Goal: Information Seeking & Learning: Learn about a topic

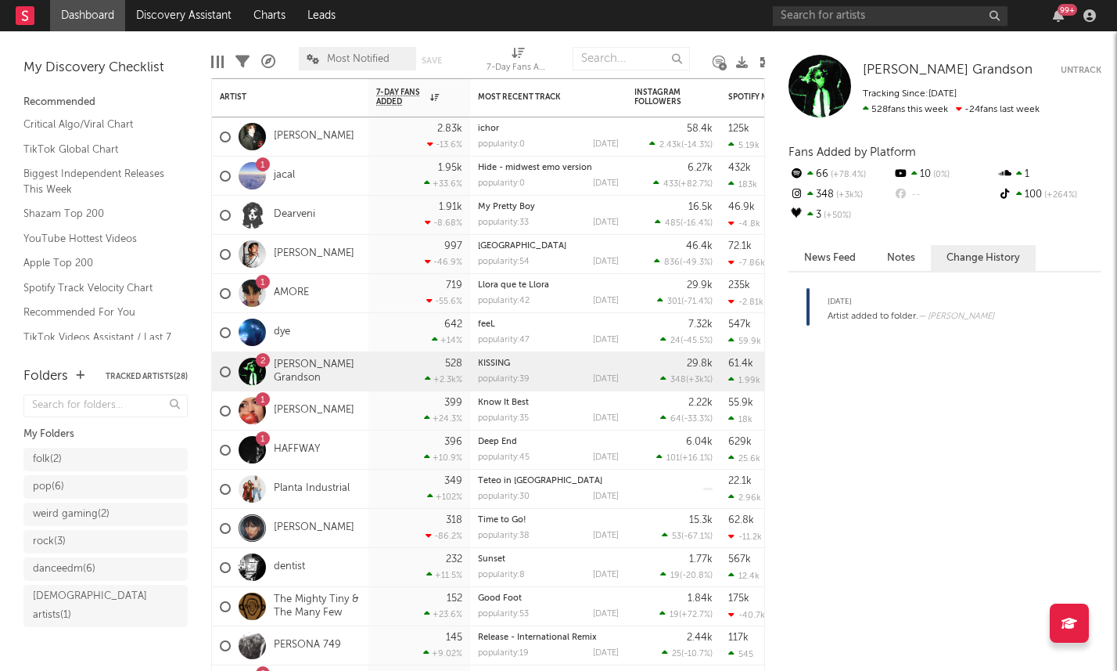
click at [818, 3] on div "99 +" at bounding box center [937, 15] width 329 height 31
click at [818, 12] on input "text" at bounding box center [890, 16] width 235 height 20
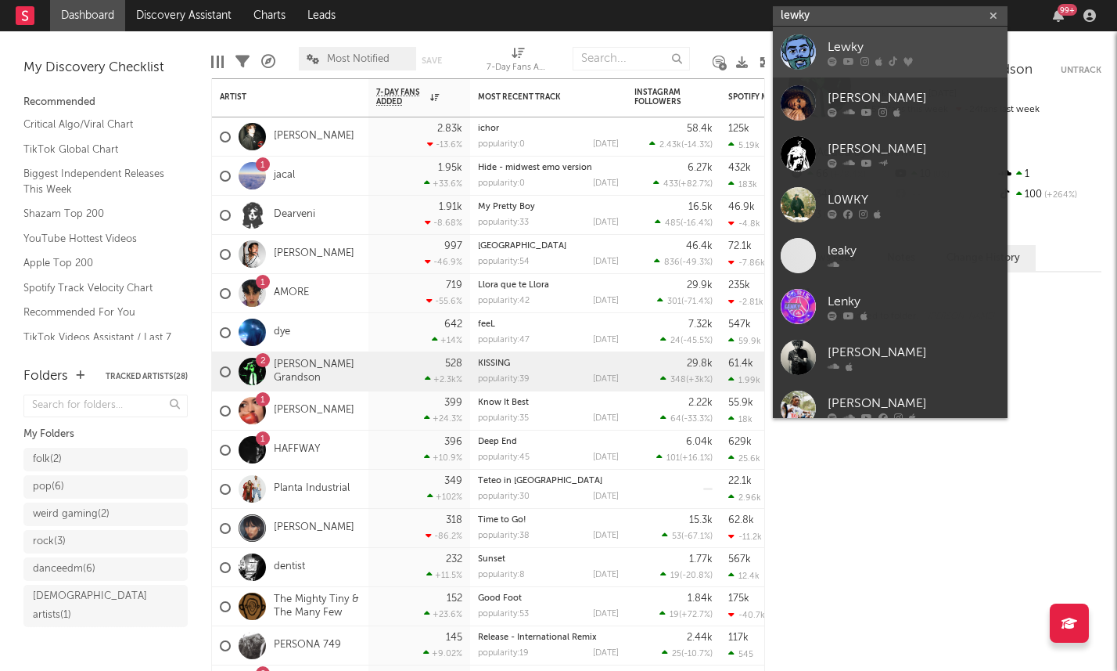
type input "lewky"
click at [835, 38] on div "Lewky" at bounding box center [914, 47] width 172 height 19
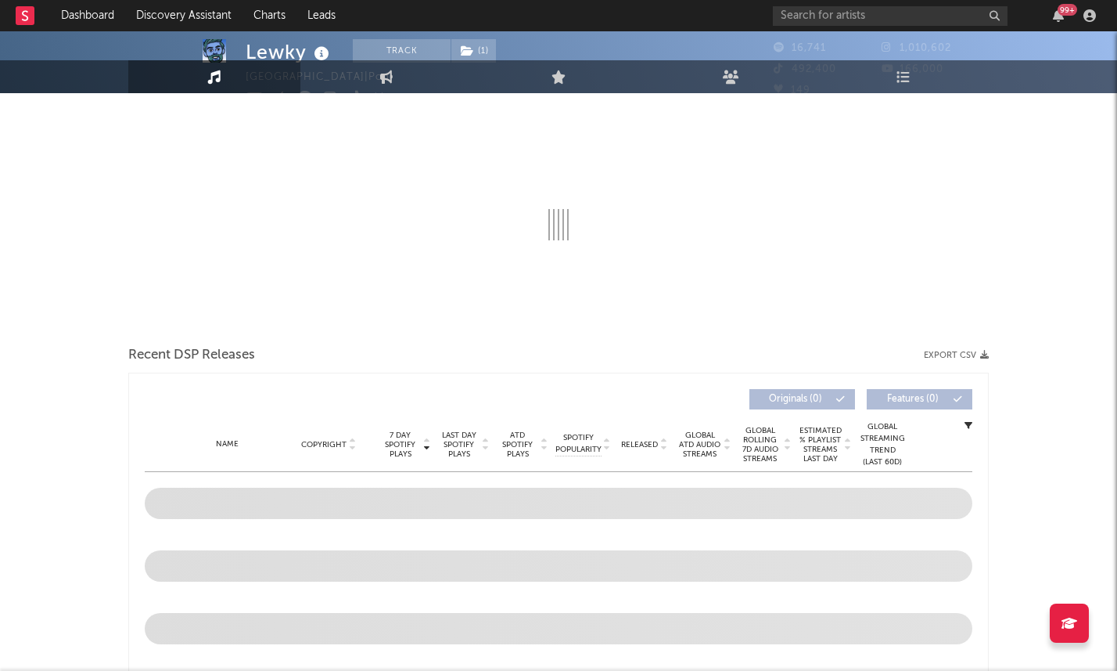
select select "6m"
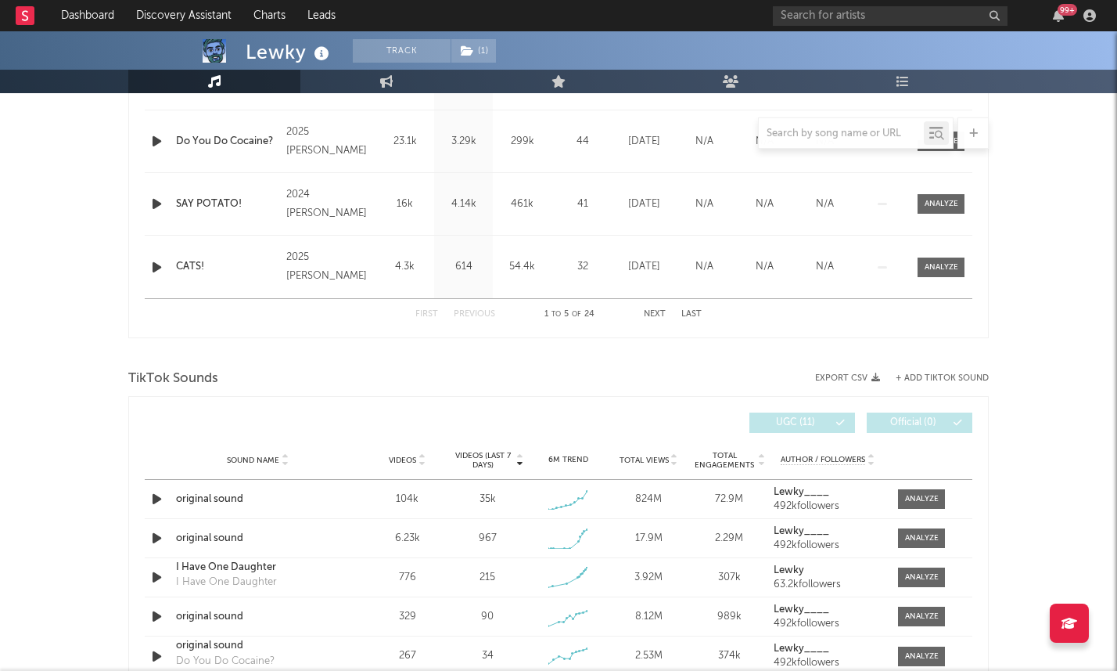
scroll to position [826, 0]
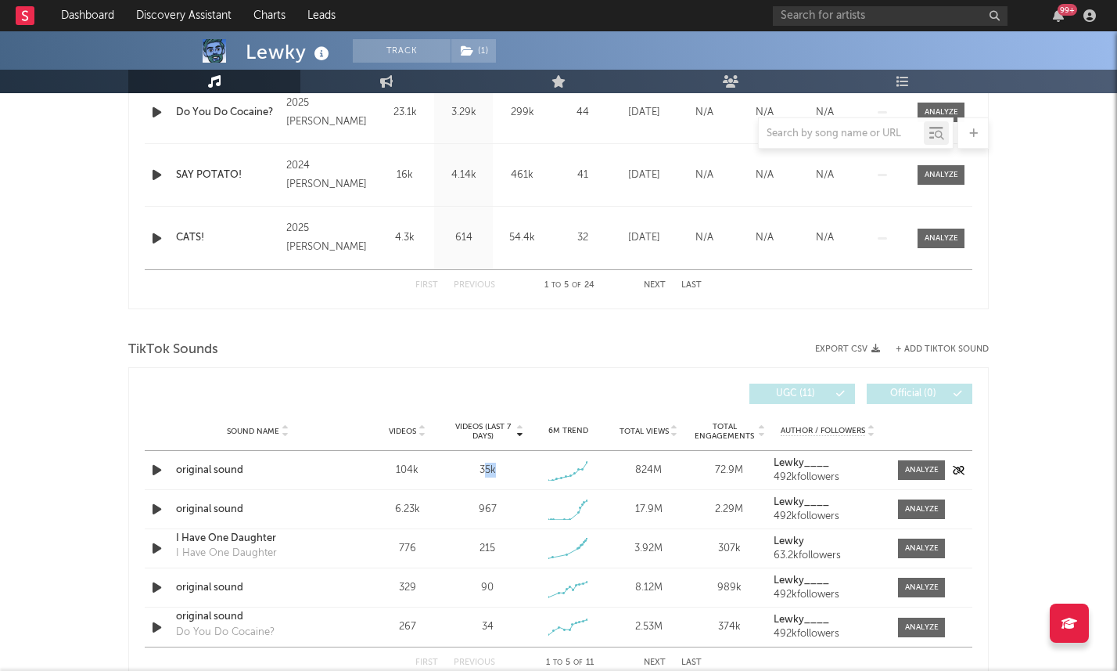
drag, startPoint x: 484, startPoint y: 470, endPoint x: 509, endPoint y: 470, distance: 25.0
click at [509, 470] on div "35k" at bounding box center [488, 470] width 73 height 16
click at [376, 392] on div at bounding box center [352, 393] width 414 height 20
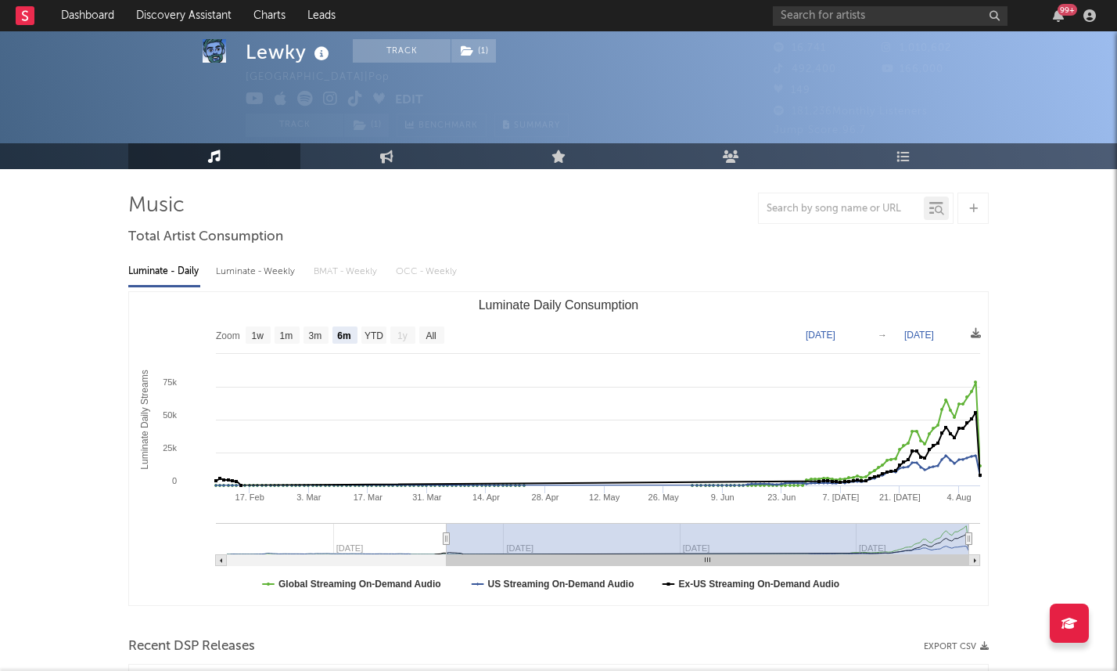
scroll to position [0, 0]
